Goal: Find specific page/section: Find specific page/section

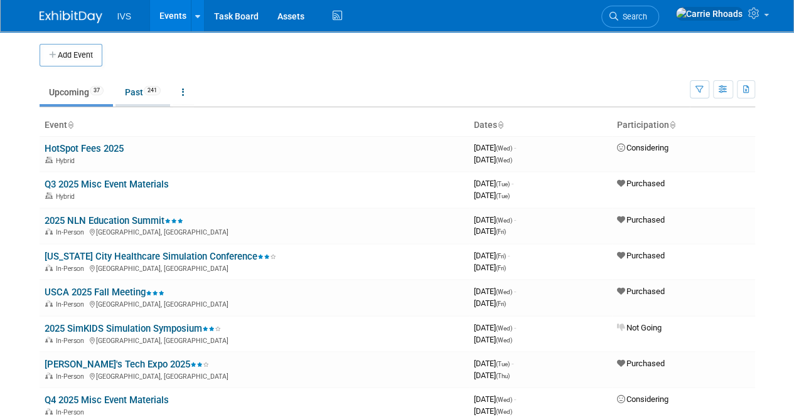
click at [138, 90] on link "Past 241" at bounding box center [142, 92] width 55 height 24
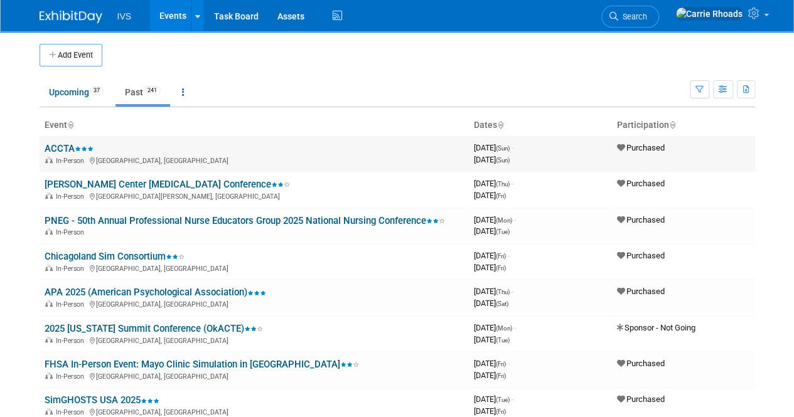
click at [55, 150] on link "ACCTA" at bounding box center [69, 148] width 49 height 11
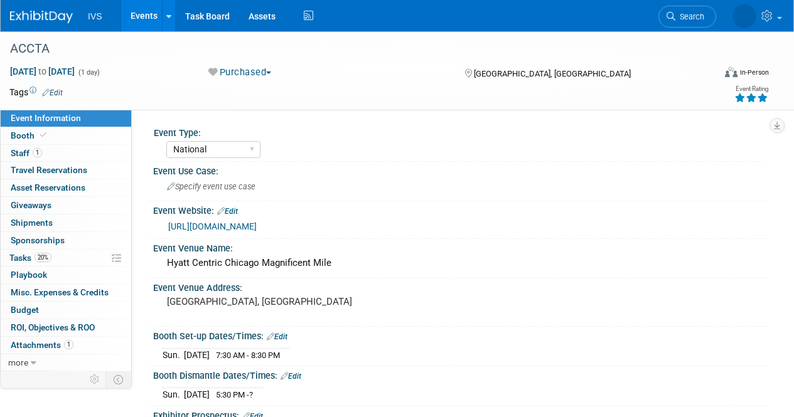
select select "National"
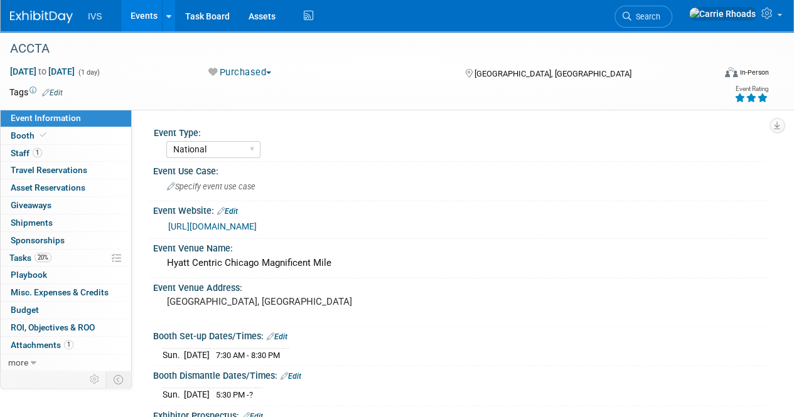
click at [55, 16] on img at bounding box center [41, 17] width 63 height 13
